Goal: Task Accomplishment & Management: Manage account settings

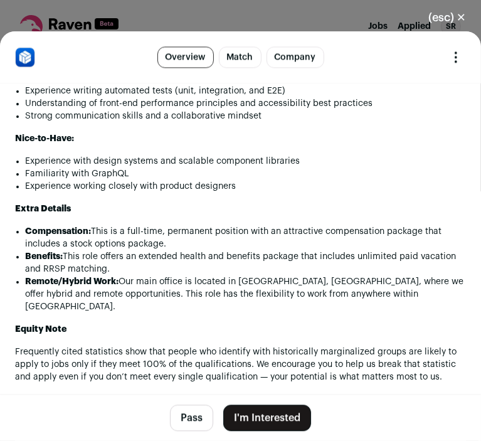
scroll to position [1393, 0]
click at [231, 346] on p "Frequently cited statistics show that people who identify with historically mar…" at bounding box center [240, 365] width 451 height 38
click at [107, 170] on li "Familiarity with GraphQL" at bounding box center [245, 174] width 441 height 13
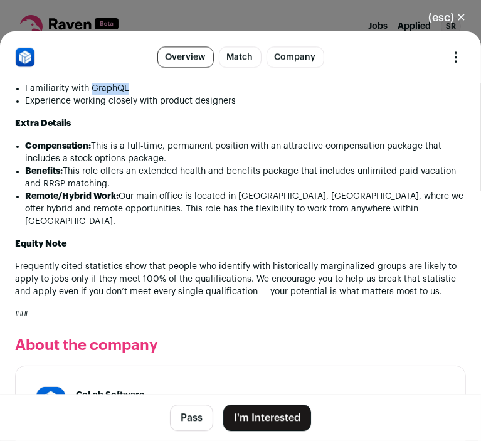
scroll to position [1480, 0]
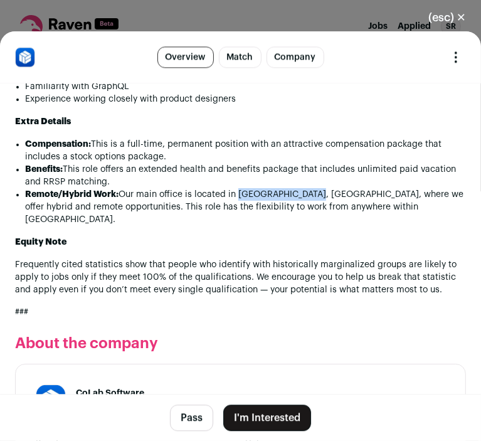
drag, startPoint x: 237, startPoint y: 191, endPoint x: 297, endPoint y: 191, distance: 59.6
click at [297, 191] on li "Remote/Hybrid Work: Our main office is located in [GEOGRAPHIC_DATA], [GEOGRAPHI…" at bounding box center [245, 207] width 441 height 38
click at [280, 190] on li "Remote/Hybrid Work: Our main office is located in [GEOGRAPHIC_DATA], [GEOGRAPHI…" at bounding box center [245, 207] width 441 height 38
drag, startPoint x: 238, startPoint y: 184, endPoint x: 294, endPoint y: 189, distance: 55.4
click at [294, 189] on li "Remote/Hybrid Work: Our main office is located in [GEOGRAPHIC_DATA], [GEOGRAPHI…" at bounding box center [245, 207] width 441 height 38
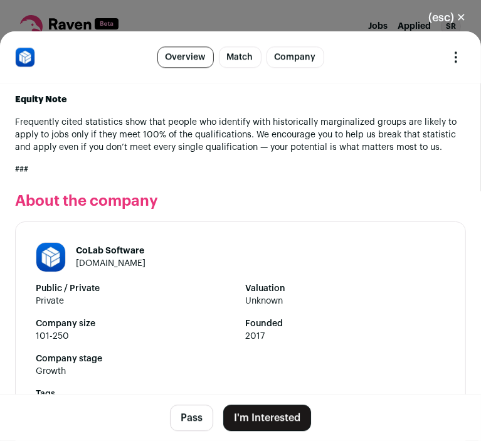
scroll to position [1623, 0]
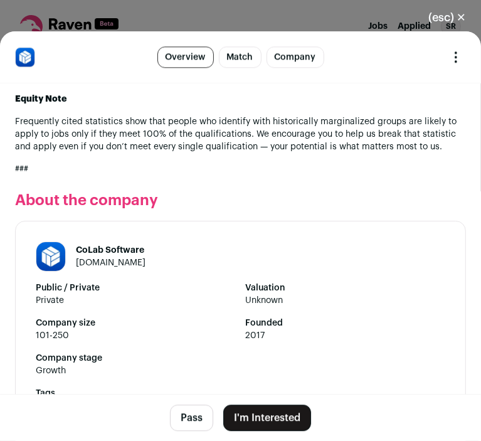
click at [198, 425] on button "Pass" at bounding box center [191, 418] width 43 height 26
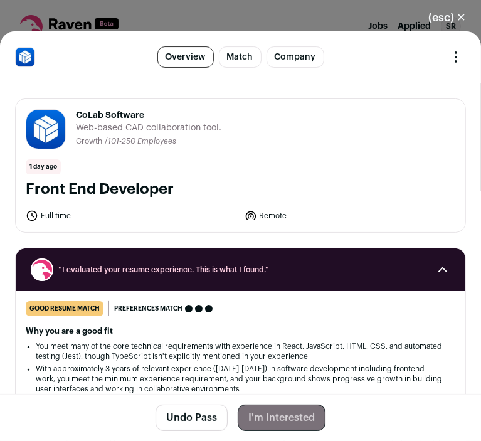
click at [447, 16] on button "(esc) ✕" at bounding box center [448, 18] width 68 height 28
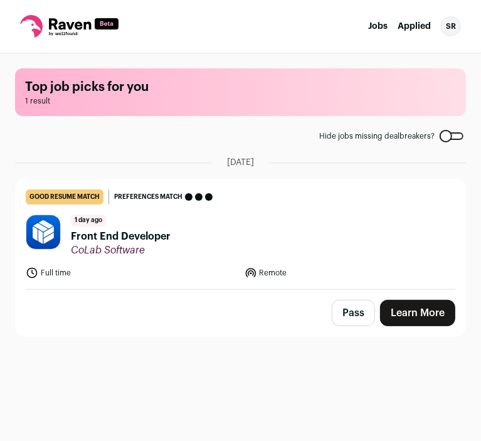
click at [58, 27] on icon at bounding box center [70, 23] width 42 height 11
click at [24, 29] on icon at bounding box center [69, 26] width 99 height 23
click at [369, 24] on link "Jobs" at bounding box center [377, 26] width 19 height 9
